Goal: Find specific page/section: Find specific page/section

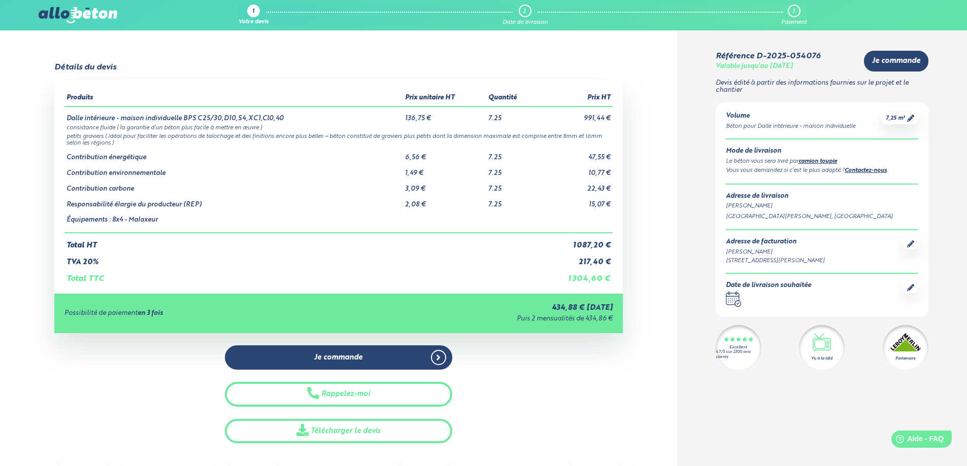
click at [254, 10] on div "1" at bounding box center [253, 11] width 13 height 13
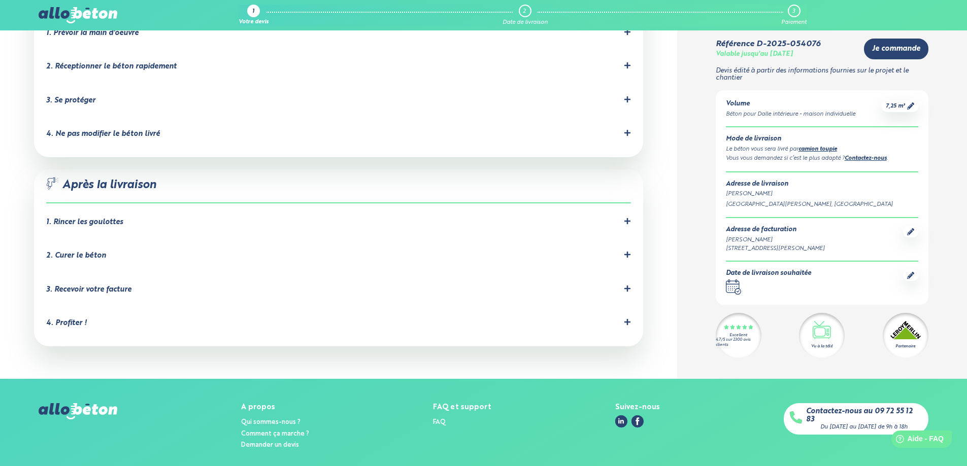
scroll to position [592, 0]
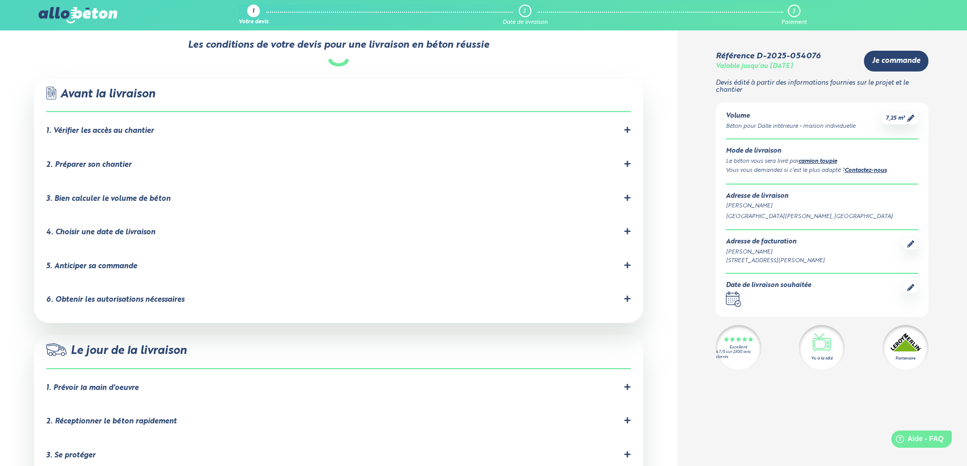
click at [78, 127] on div "1. Vérifier les accès au chantier" at bounding box center [100, 131] width 108 height 9
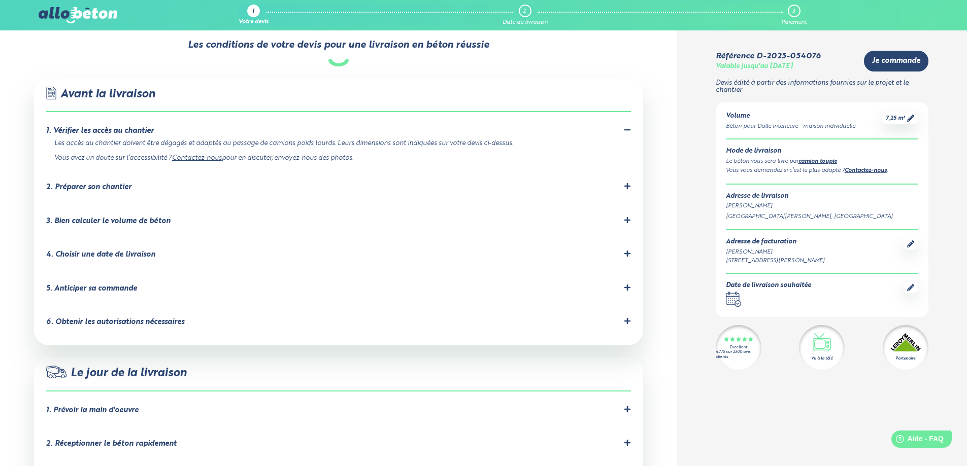
click at [110, 127] on div "1. Vérifier les accès au chantier" at bounding box center [100, 131] width 108 height 9
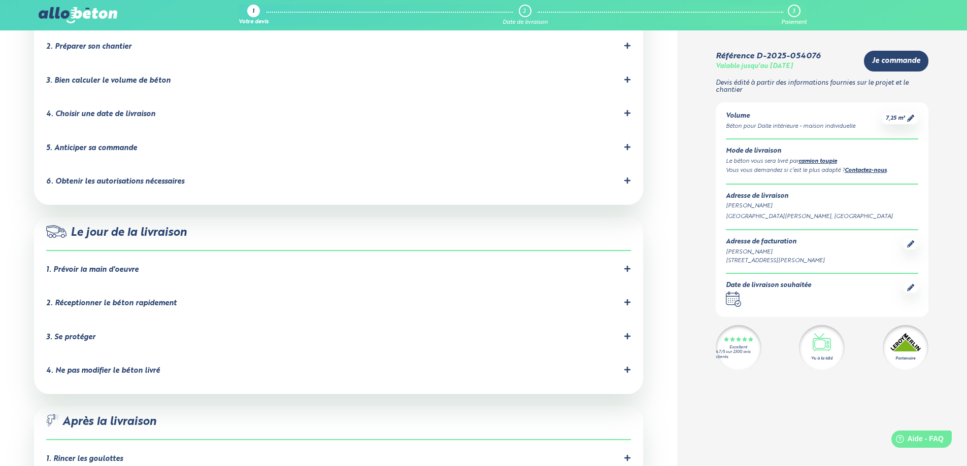
scroll to position [457, 0]
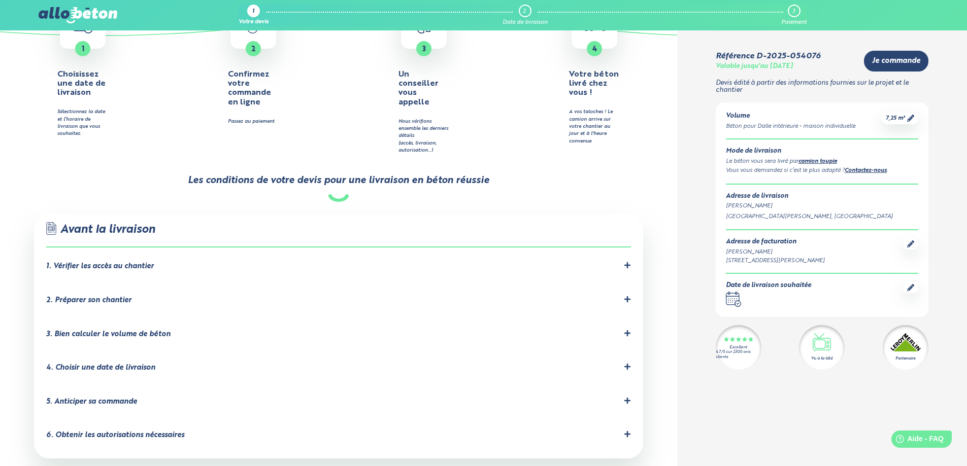
click at [86, 18] on img at bounding box center [78, 15] width 78 height 16
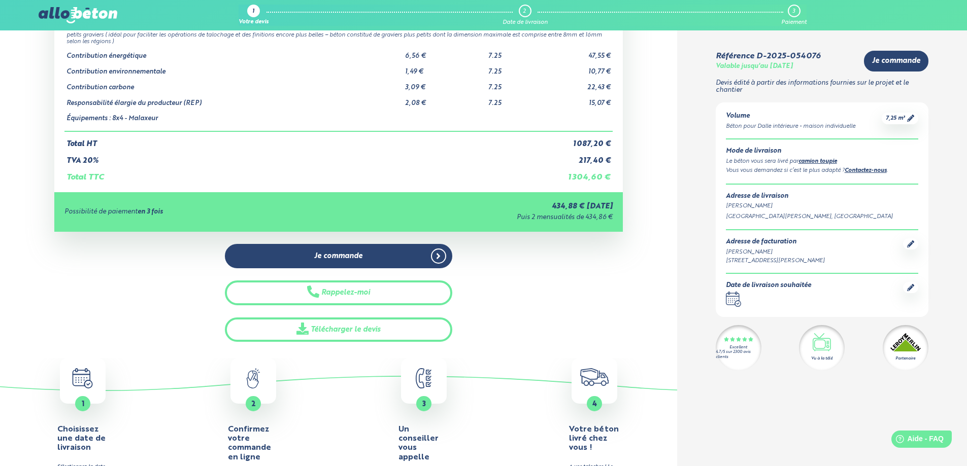
scroll to position [0, 0]
